Goal: Information Seeking & Learning: Find specific page/section

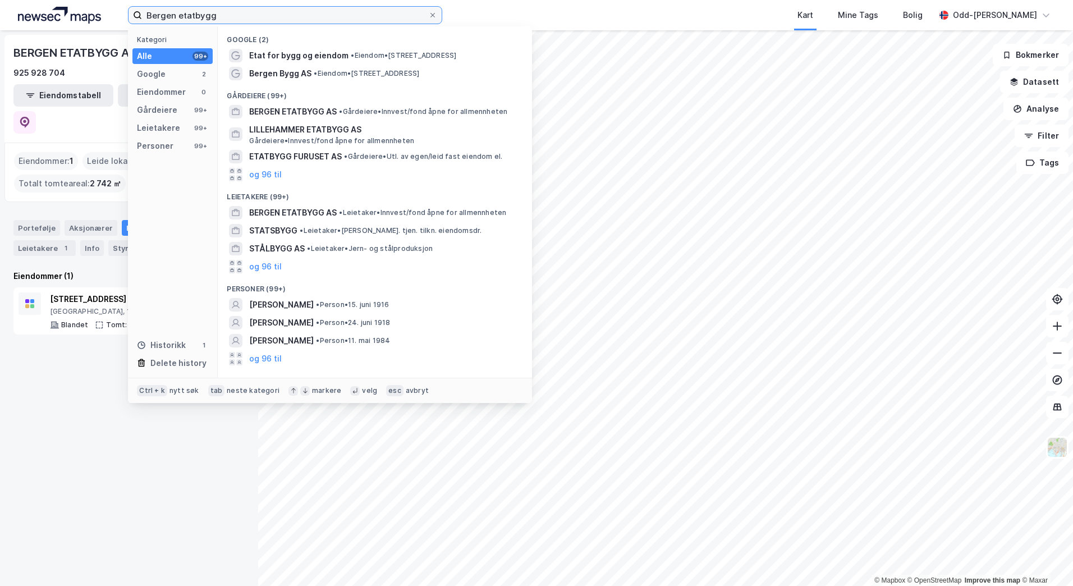
drag, startPoint x: 219, startPoint y: 13, endPoint x: 42, endPoint y: 10, distance: 176.8
click at [42, 10] on div "Bergen etatbygg Kategori Alle 99+ Google 2 Eiendommer 0 Gårdeiere 99+ Leietaker…" at bounding box center [536, 15] width 1073 height 30
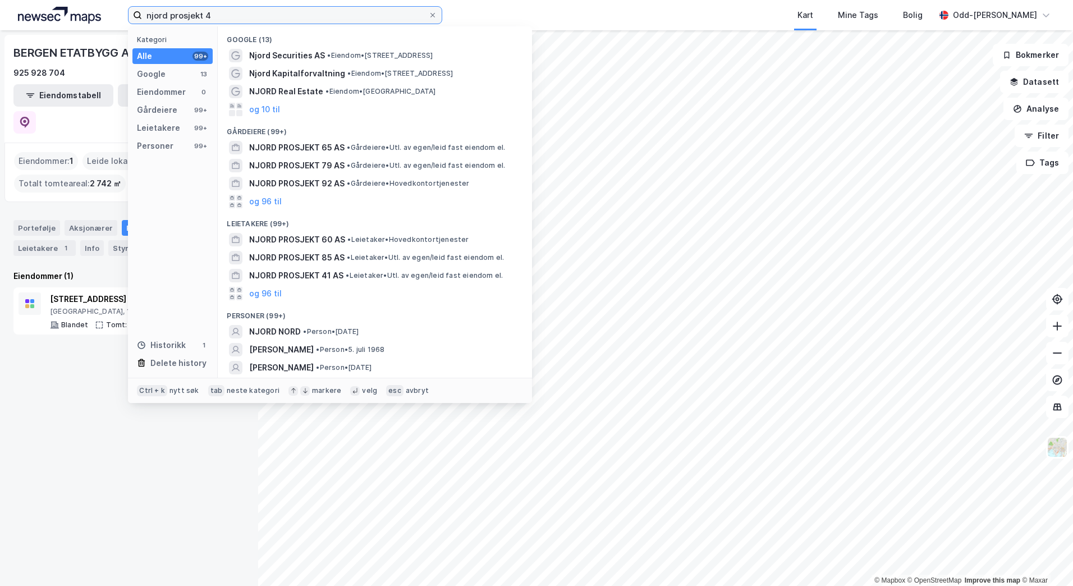
type input "njord prosjekt 49"
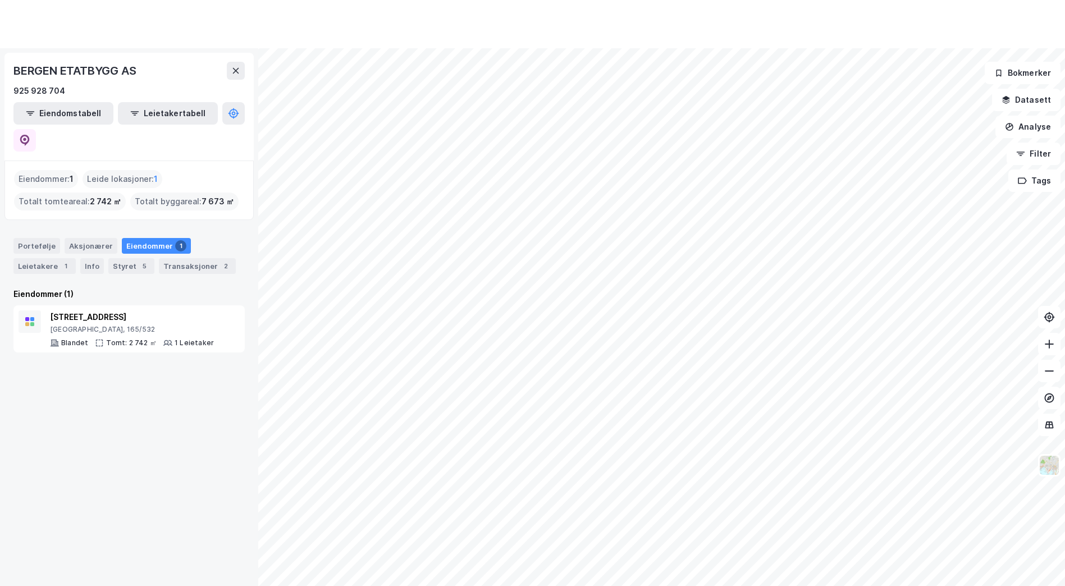
scroll to position [185, 0]
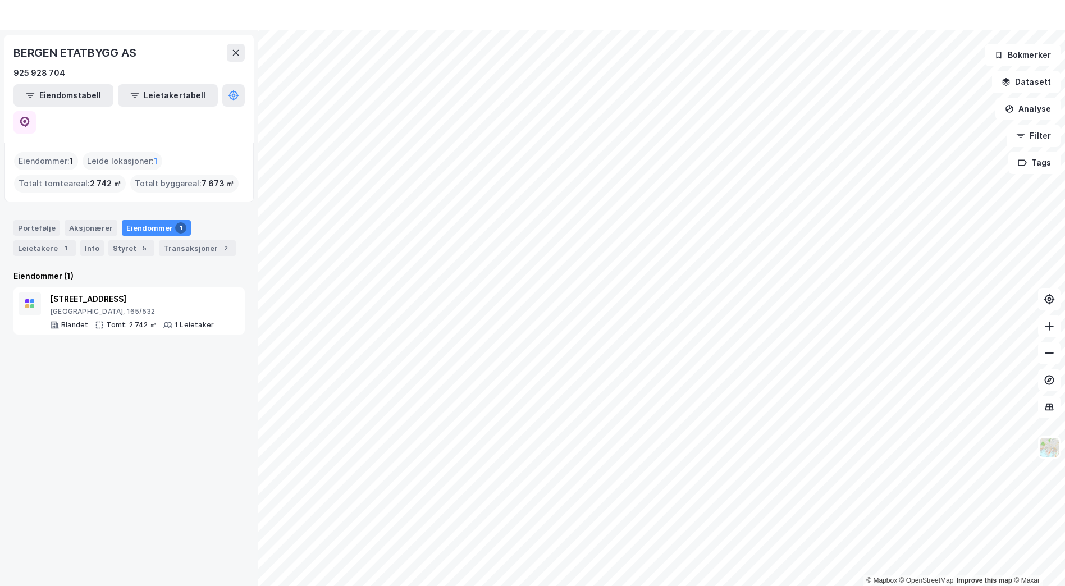
click at [215, 33] on div "BERGEN ETATBYGG AS 925 928 704 Eiendomstabell Leietakertabell Eiendommer : 1 Le…" at bounding box center [129, 308] width 258 height 556
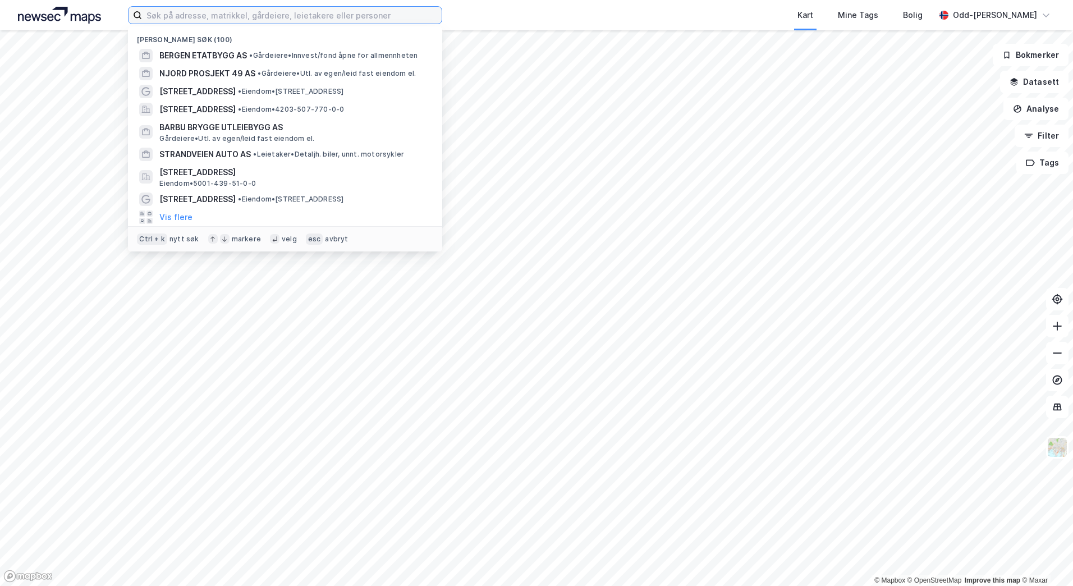
click at [171, 16] on input at bounding box center [292, 15] width 300 height 17
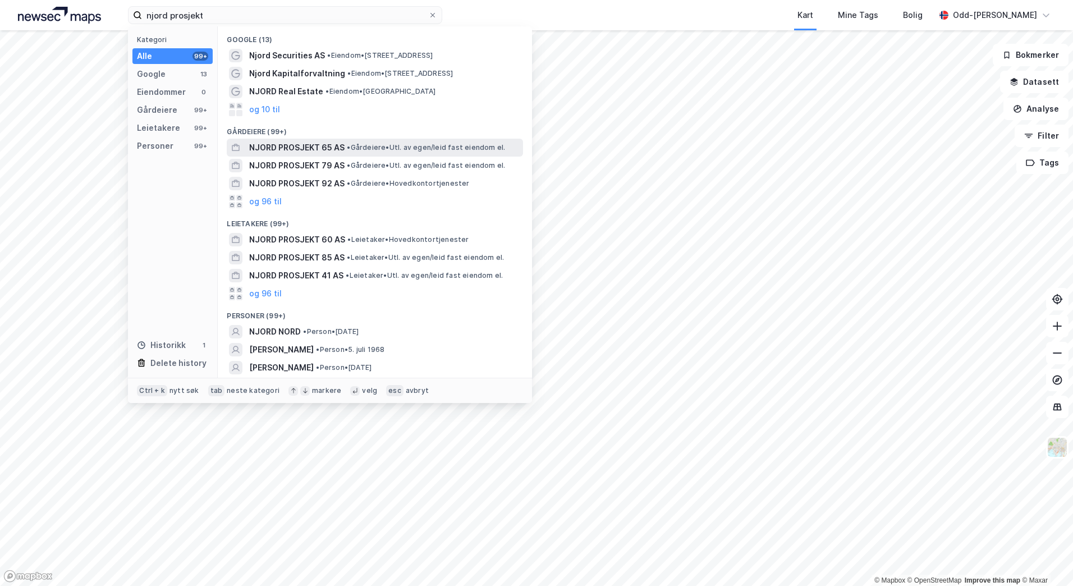
click at [317, 146] on span "NJORD PROSJEKT 65 AS" at bounding box center [296, 147] width 95 height 13
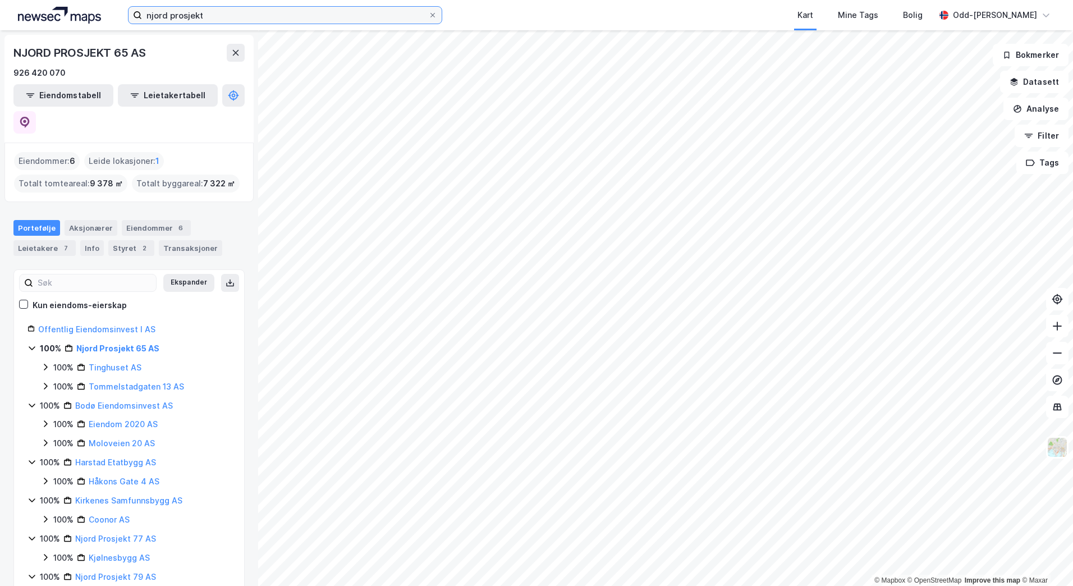
click at [212, 18] on input "njord prosjekt" at bounding box center [285, 15] width 286 height 17
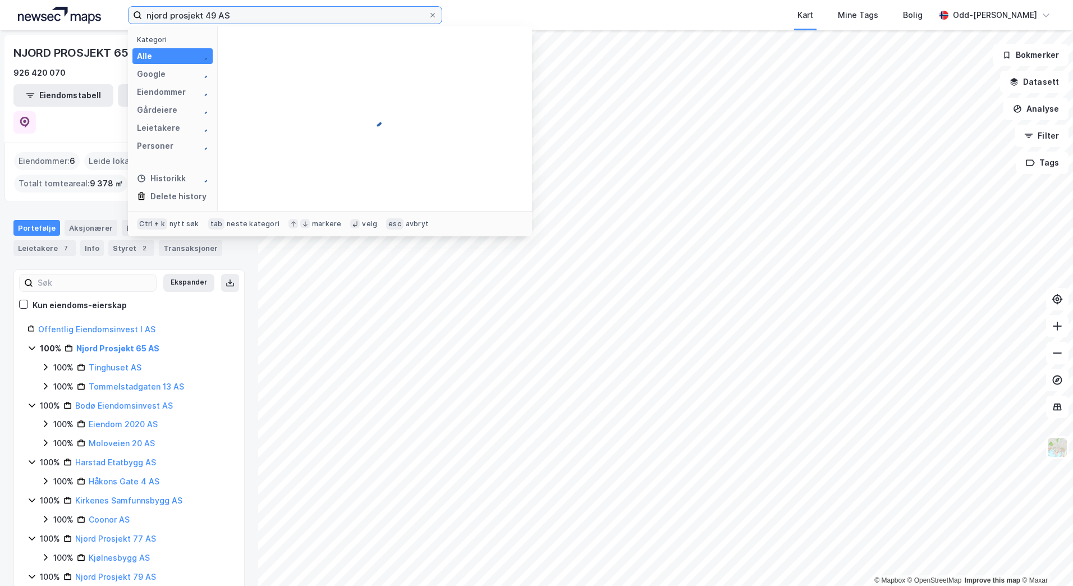
type input "njord prosjekt 49 AS"
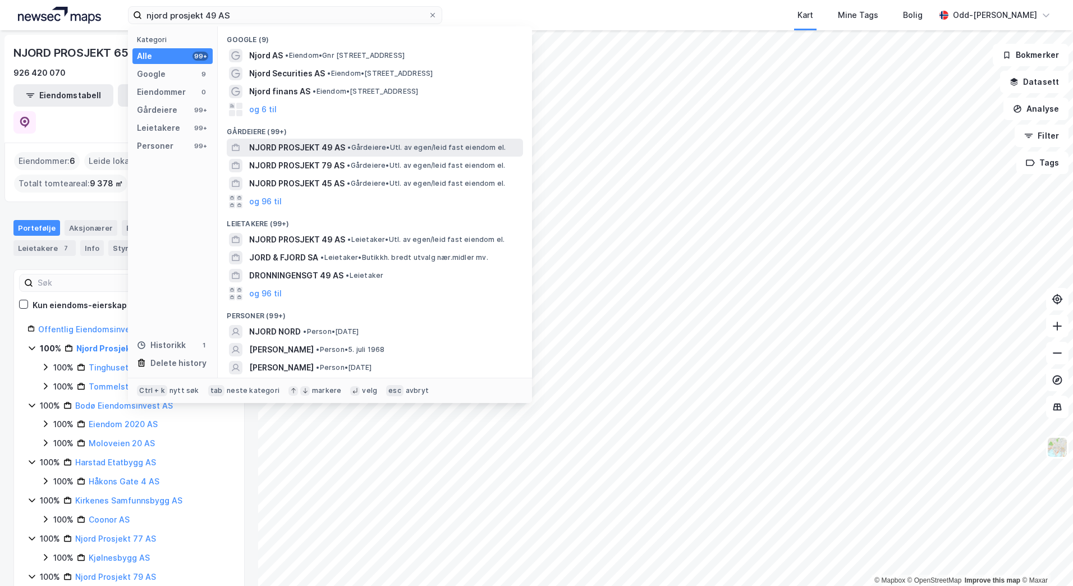
click at [310, 146] on span "NJORD PROSJEKT 49 AS" at bounding box center [297, 147] width 96 height 13
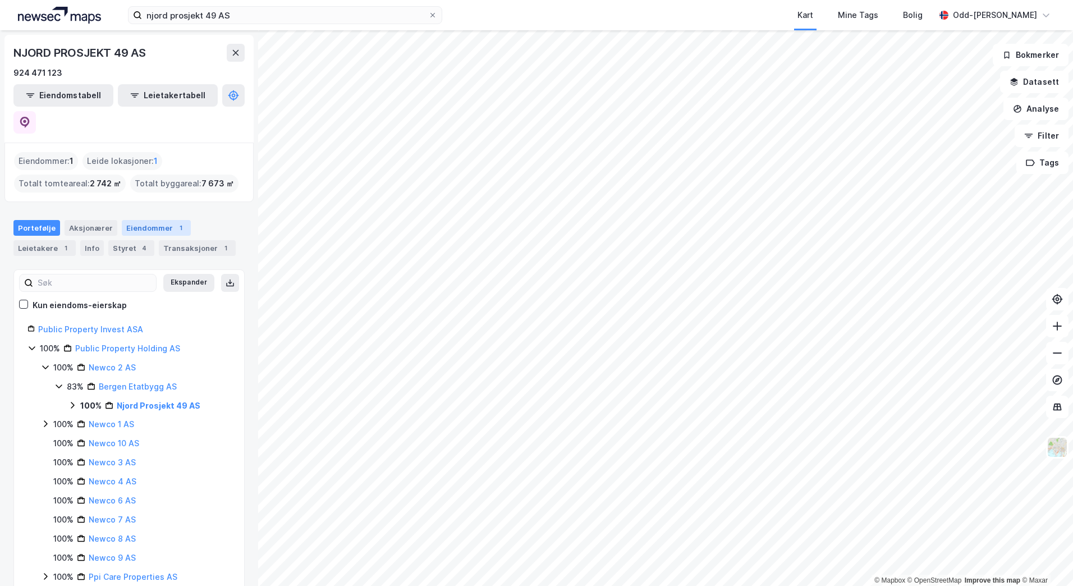
click at [137, 220] on div "Eiendommer 1" at bounding box center [156, 228] width 69 height 16
